Goal: Information Seeking & Learning: Learn about a topic

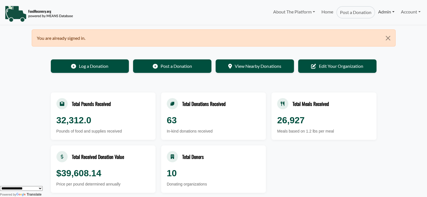
click at [387, 11] on link "Admin" at bounding box center [386, 11] width 22 height 11
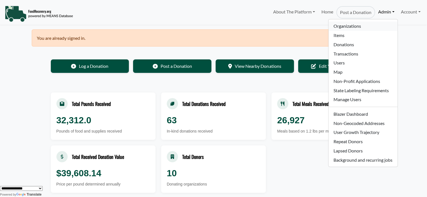
click at [345, 29] on link "Organizations" at bounding box center [362, 26] width 69 height 9
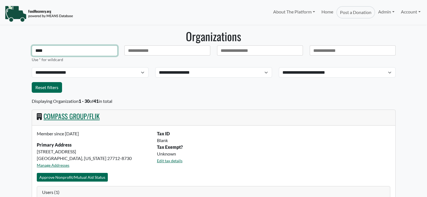
drag, startPoint x: 7, startPoint y: 54, endPoint x: 1, endPoint y: 54, distance: 5.9
click at [1, 54] on body "About The Platform How It Works FAQs Documentation Home Post a Donation Admin O…" at bounding box center [213, 98] width 427 height 197
select select "Language Translate Widget"
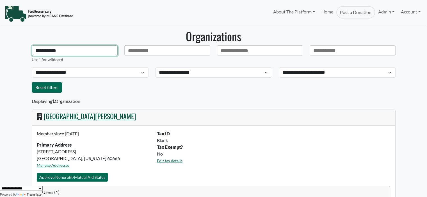
type input "**********"
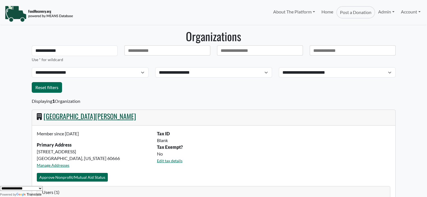
click at [124, 117] on link "Chicago O'Hare International Airport" at bounding box center [90, 116] width 92 height 10
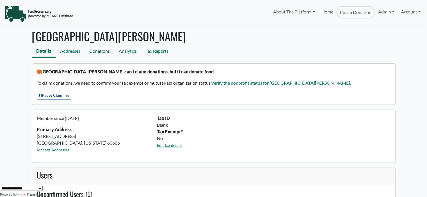
click at [99, 51] on link "Donations" at bounding box center [99, 51] width 29 height 13
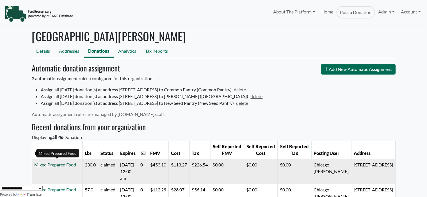
click at [68, 163] on link "Mixed Prepared Food" at bounding box center [55, 164] width 42 height 5
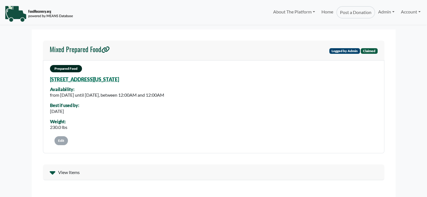
select select "Language Translate Widget"
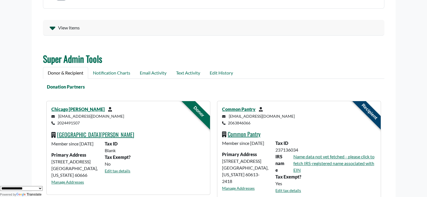
scroll to position [127, 0]
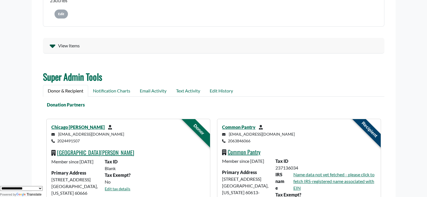
click at [72, 45] on span "View Items" at bounding box center [69, 45] width 22 height 7
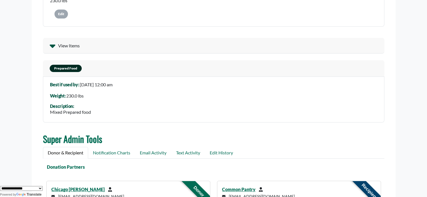
click at [72, 45] on span "View Items" at bounding box center [69, 45] width 22 height 7
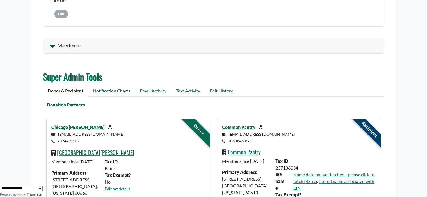
click at [100, 91] on link "Notification Charts" at bounding box center [111, 91] width 47 height 12
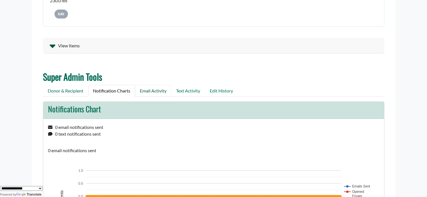
click at [159, 92] on link "Email Activity" at bounding box center [153, 91] width 36 height 12
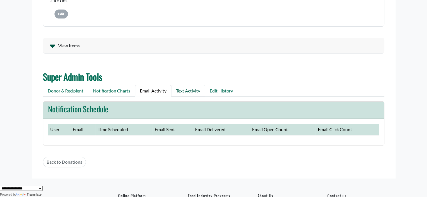
click at [191, 94] on link "Text Activity" at bounding box center [188, 91] width 34 height 12
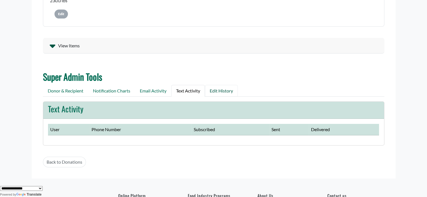
click at [216, 93] on link "Edit History" at bounding box center [221, 91] width 33 height 12
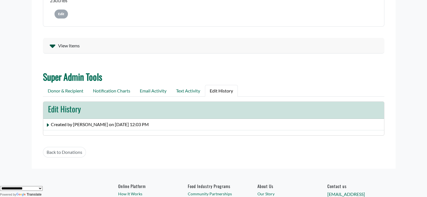
click at [93, 124] on span "Created by Emily Grant on August 22, 2025 at 12:03 PM" at bounding box center [100, 124] width 98 height 5
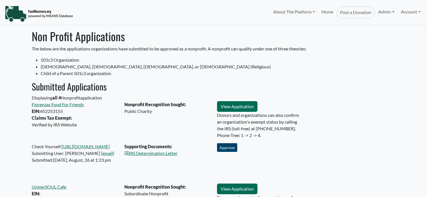
select select "Language Translate Widget"
click at [165, 156] on div "Supporting Documents: IRS Determination Letter" at bounding box center [167, 163] width 93 height 40
click at [166, 154] on link "IRS Determination Letter" at bounding box center [150, 153] width 53 height 5
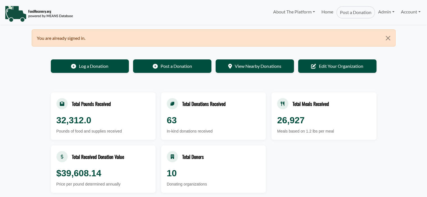
select select "Language Translate Widget"
click at [383, 10] on link "Admin" at bounding box center [386, 11] width 22 height 11
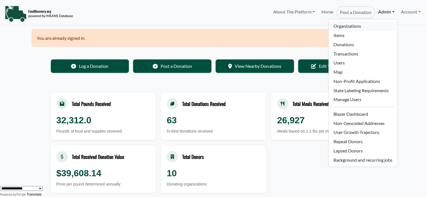
click at [352, 24] on link "Organizations" at bounding box center [362, 26] width 69 height 9
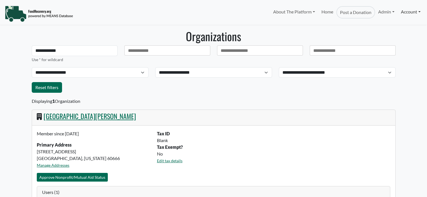
select select "Language Translate Widget"
click at [378, 12] on link "Admin" at bounding box center [386, 11] width 22 height 11
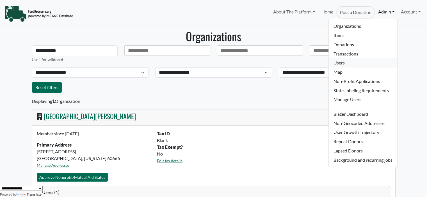
click at [345, 59] on link "Users" at bounding box center [362, 62] width 69 height 9
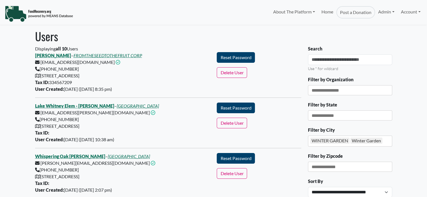
select select "Language Translate Widget"
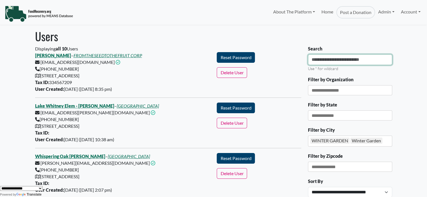
click at [350, 60] on input "Search" at bounding box center [350, 59] width 84 height 11
type input "******"
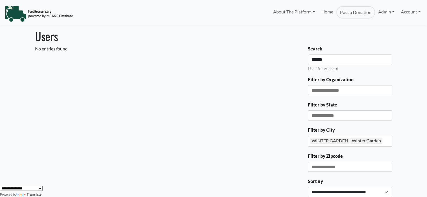
click at [377, 142] on div "[GEOGRAPHIC_DATA]" at bounding box center [350, 141] width 84 height 11
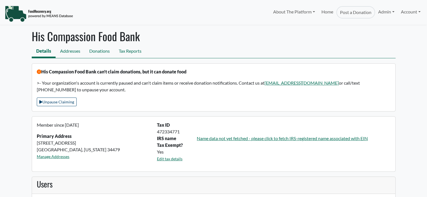
select select "Language Translate Widget"
